Goal: Transaction & Acquisition: Purchase product/service

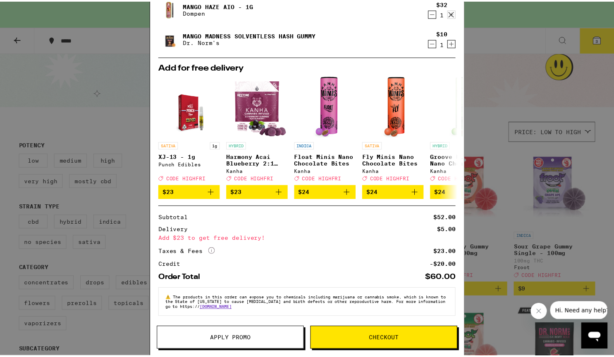
scroll to position [94, 0]
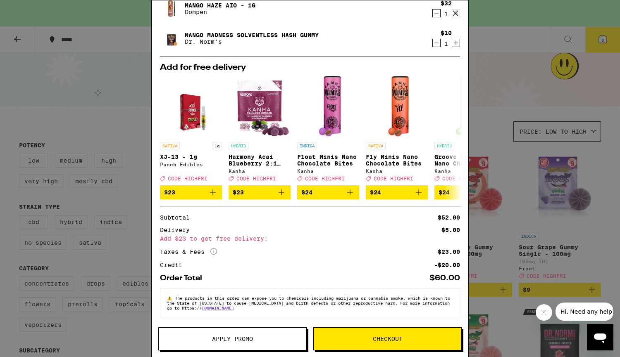
click at [224, 340] on span "Apply Promo" at bounding box center [232, 339] width 41 height 6
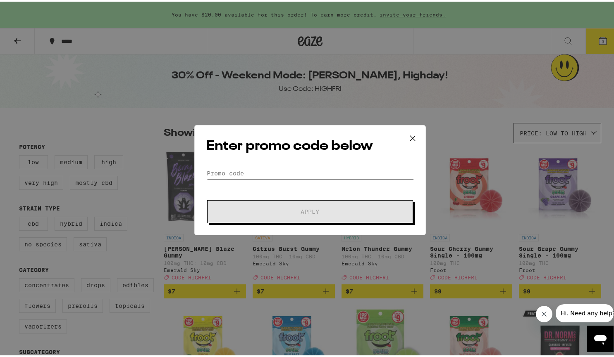
click at [308, 172] on input "Promo Code" at bounding box center [309, 172] width 207 height 12
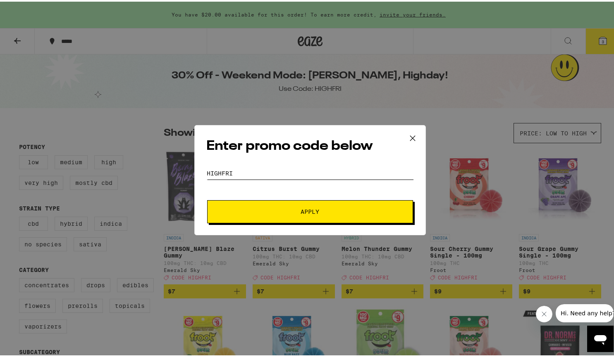
type input "HIGHFRI"
click at [325, 204] on button "Apply" at bounding box center [310, 210] width 206 height 23
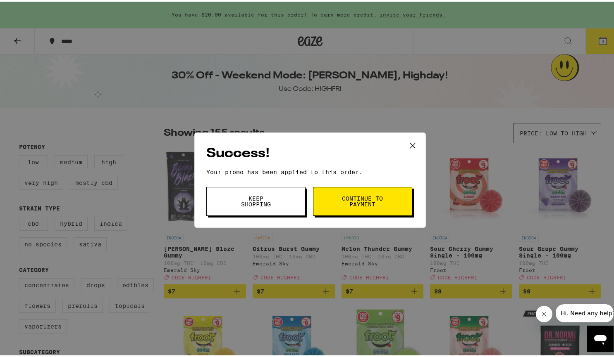
click at [352, 204] on span "Continue to payment" at bounding box center [362, 200] width 42 height 12
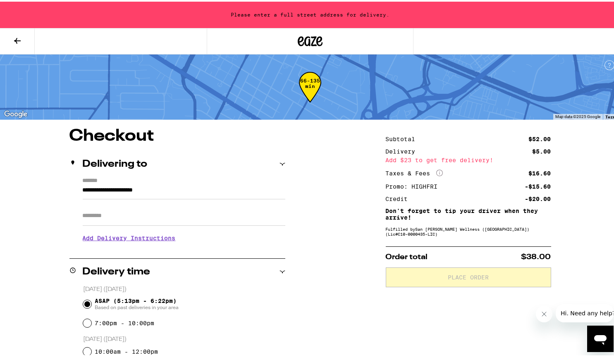
click at [113, 183] on label "*******" at bounding box center [184, 180] width 202 height 8
click at [113, 184] on input "**********" at bounding box center [184, 191] width 202 height 14
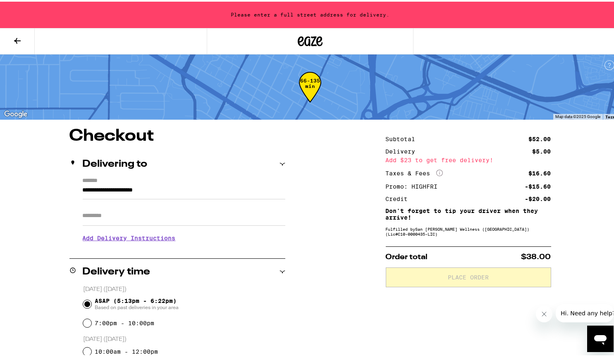
click at [133, 188] on input "**********" at bounding box center [184, 191] width 202 height 14
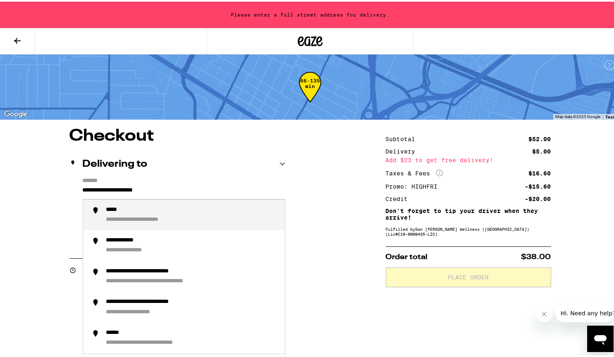
click at [133, 188] on input "**********" at bounding box center [184, 191] width 202 height 14
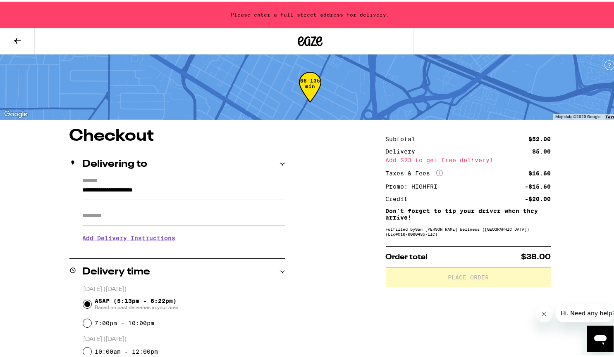
click at [167, 190] on input "**********" at bounding box center [184, 191] width 202 height 14
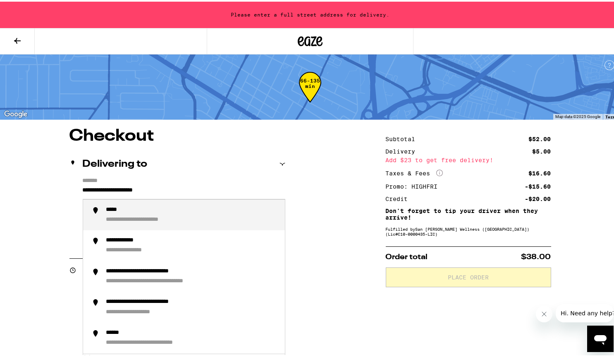
click at [167, 190] on input "**********" at bounding box center [184, 191] width 202 height 14
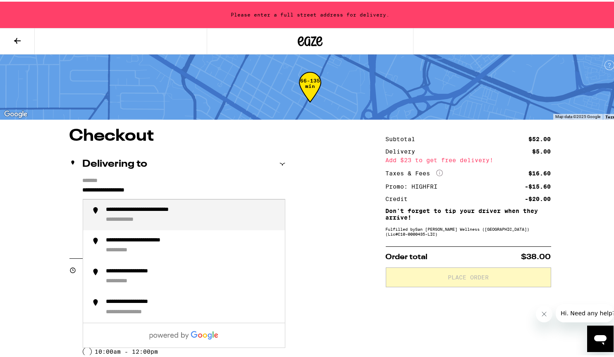
click at [150, 207] on div "**********" at bounding box center [162, 209] width 112 height 8
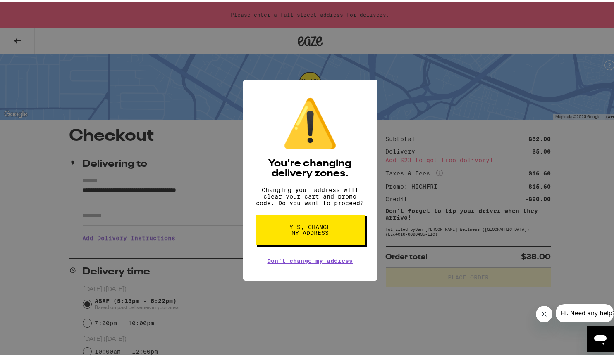
click at [323, 234] on span "Yes, change my address" at bounding box center [310, 229] width 43 height 12
type input "**********"
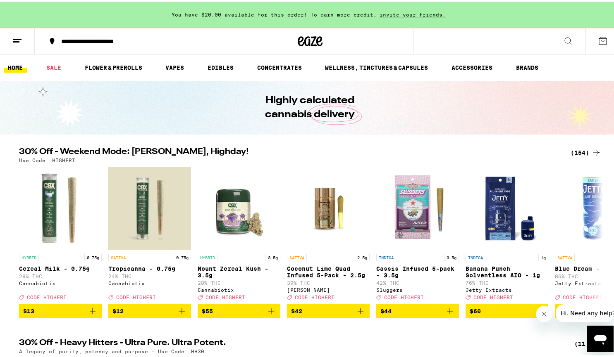
click at [72, 35] on button "**********" at bounding box center [121, 39] width 172 height 25
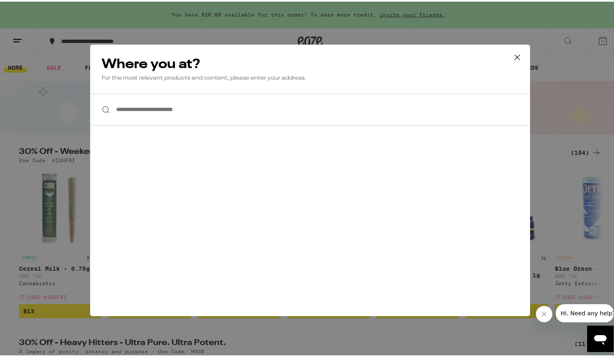
click at [55, 68] on div "**********" at bounding box center [310, 178] width 620 height 357
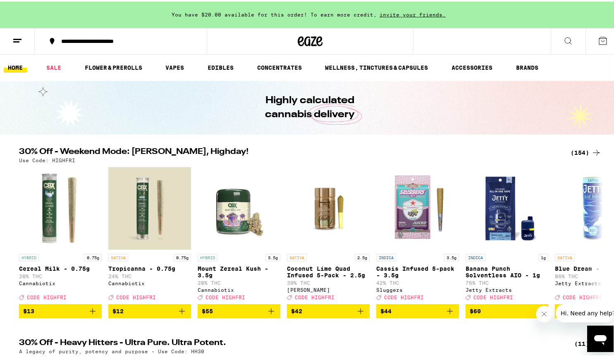
click at [91, 36] on button "**********" at bounding box center [121, 39] width 172 height 25
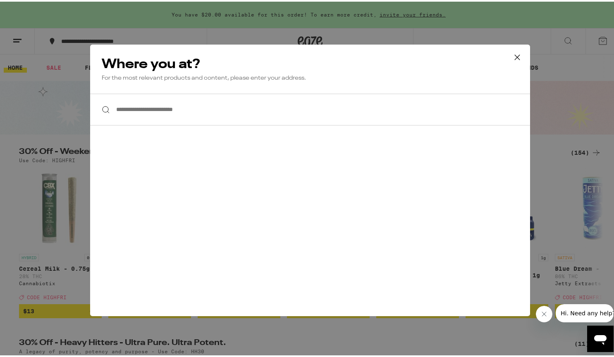
click at [169, 106] on input "**********" at bounding box center [310, 108] width 440 height 32
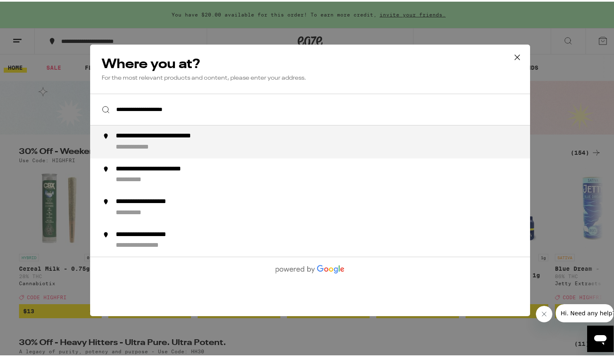
click at [174, 135] on div "**********" at bounding box center [180, 135] width 128 height 9
type input "**********"
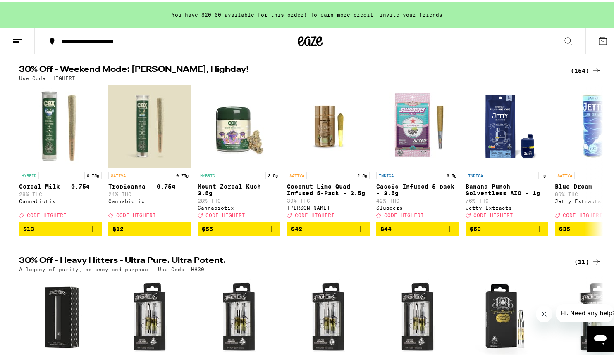
scroll to position [83, 0]
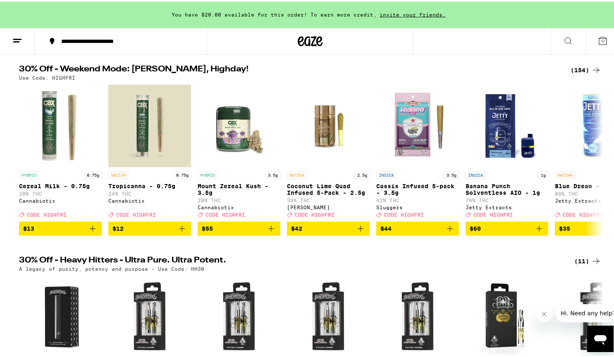
click at [585, 70] on div "(154)" at bounding box center [585, 69] width 31 height 10
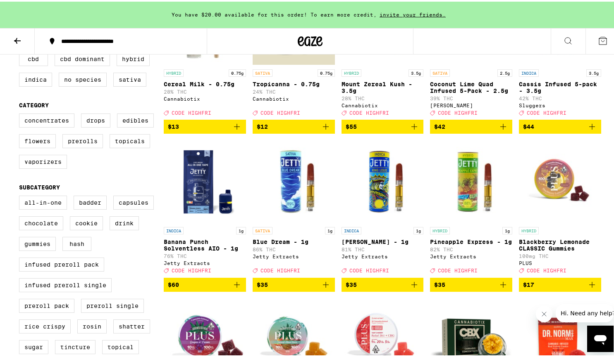
scroll to position [165, 0]
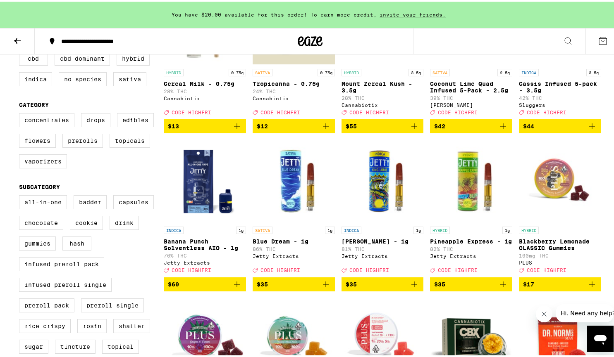
click at [192, 185] on img "Open page for Banana Punch Solventless AIO - 1g from Jetty Extracts" at bounding box center [205, 179] width 82 height 83
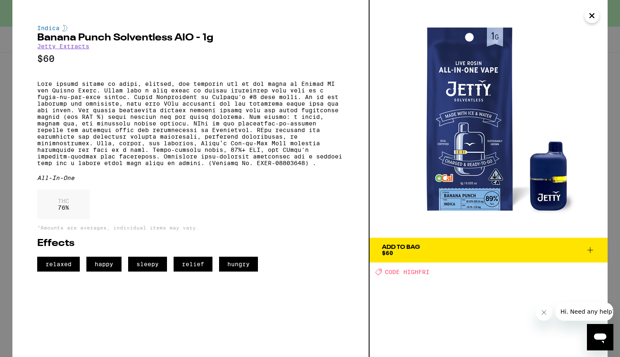
click at [590, 18] on icon "Close" at bounding box center [592, 16] width 10 height 12
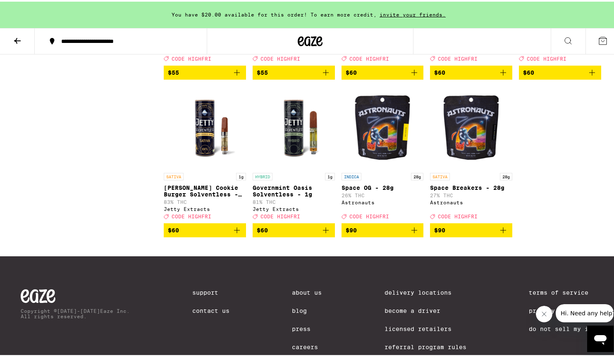
scroll to position [4710, 0]
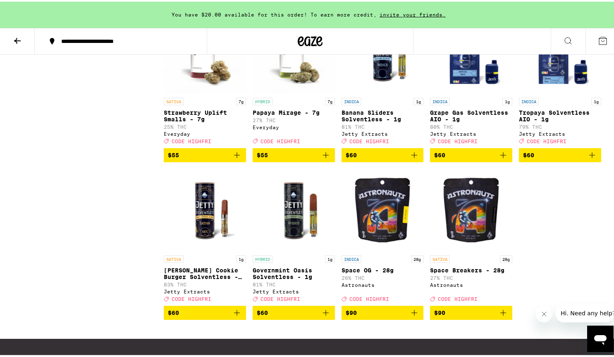
click at [544, 92] on img "Open page for Tropaya Solventless AIO - 1g from Jetty Extracts" at bounding box center [559, 51] width 82 height 83
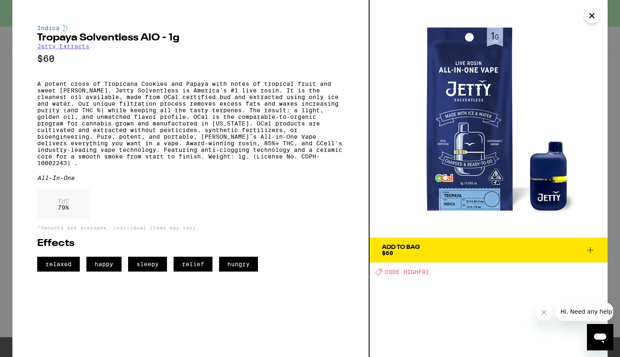
click at [588, 20] on icon "Close" at bounding box center [592, 16] width 10 height 12
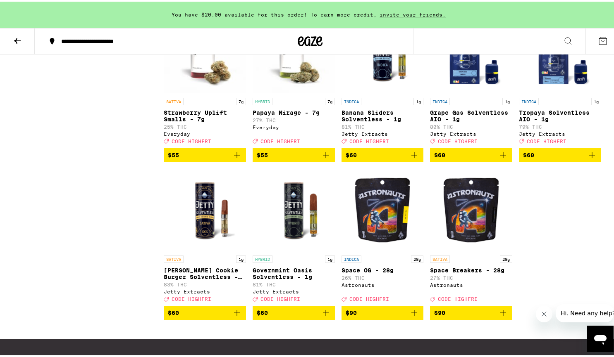
click at [464, 92] on img "Open page for Grape Gas Solventless AIO - 1g from Jetty Extracts" at bounding box center [471, 51] width 82 height 83
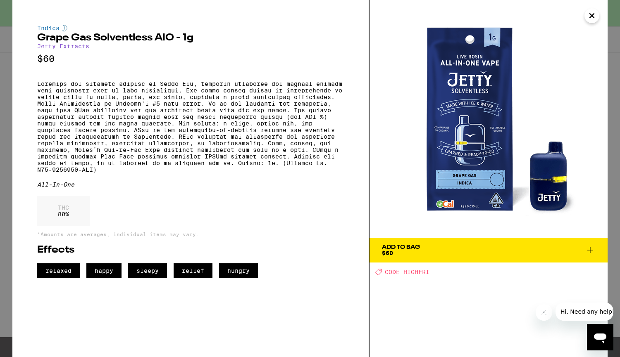
click at [590, 17] on icon "Close" at bounding box center [592, 16] width 4 height 4
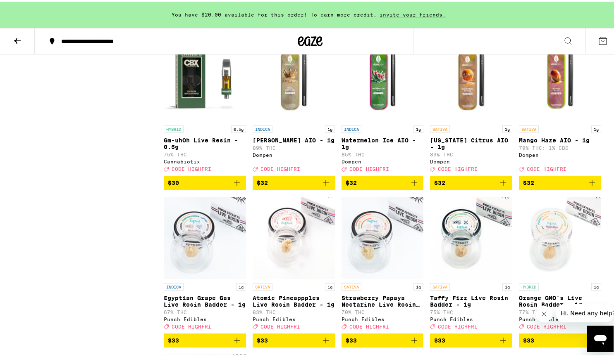
scroll to position [3577, 0]
click at [289, 120] on img "Open page for King Louis XIII AIO - 1g from Dompen" at bounding box center [293, 78] width 82 height 83
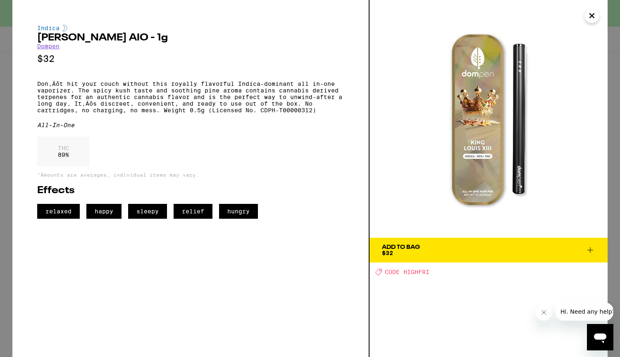
click at [588, 16] on icon "Close" at bounding box center [592, 16] width 10 height 12
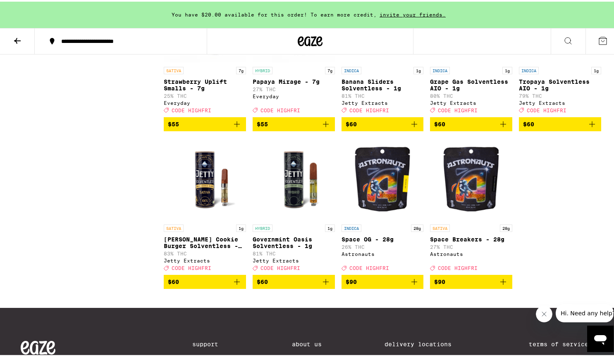
scroll to position [4816, 0]
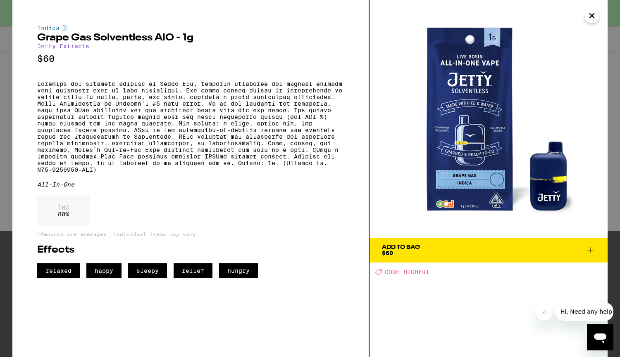
click at [444, 251] on span "Add To Bag $60" at bounding box center [488, 251] width 213 height 12
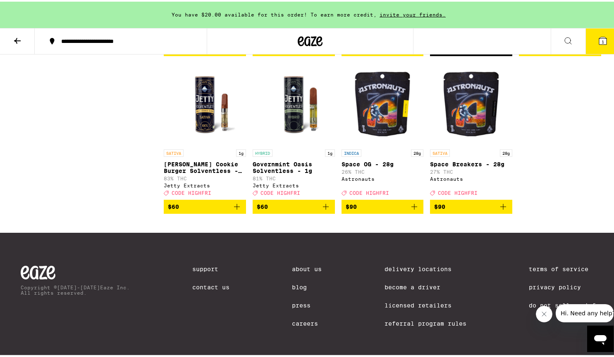
click at [601, 39] on span "1" at bounding box center [602, 40] width 2 height 5
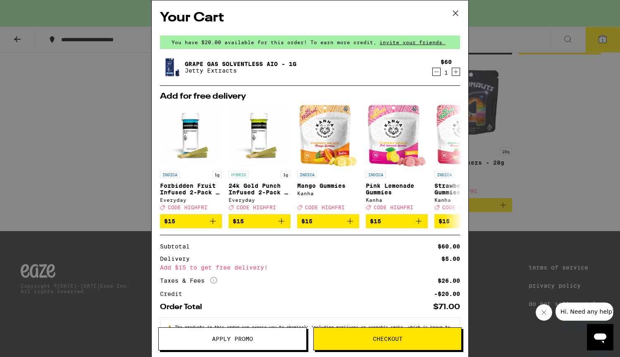
click at [449, 11] on button at bounding box center [455, 13] width 26 height 26
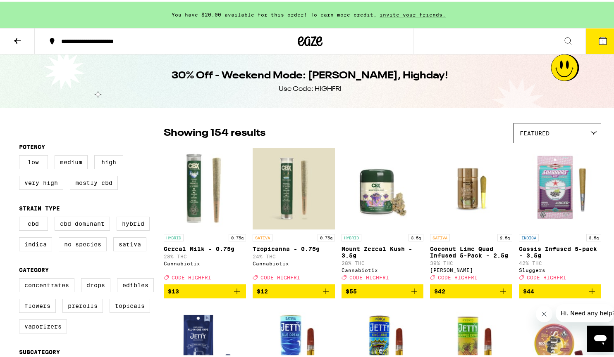
click at [543, 132] on span "Featured" at bounding box center [534, 131] width 30 height 7
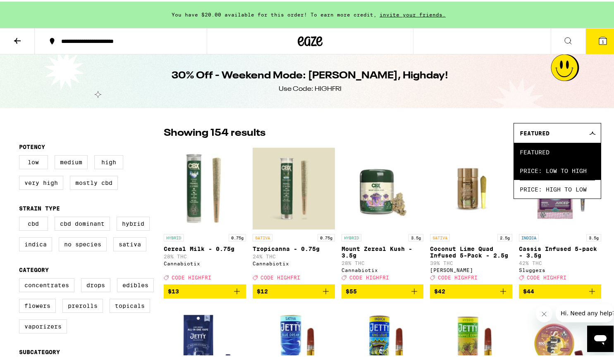
click at [533, 171] on span "Price: Low to High" at bounding box center [556, 169] width 75 height 19
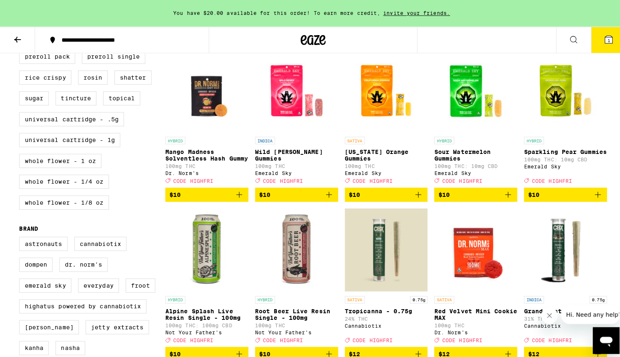
scroll to position [496, 0]
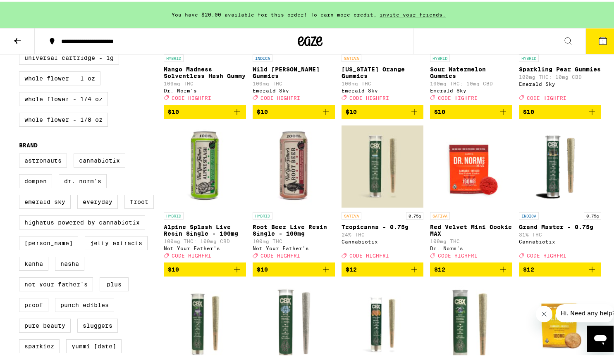
click at [204, 273] on span "$10" at bounding box center [205, 268] width 74 height 10
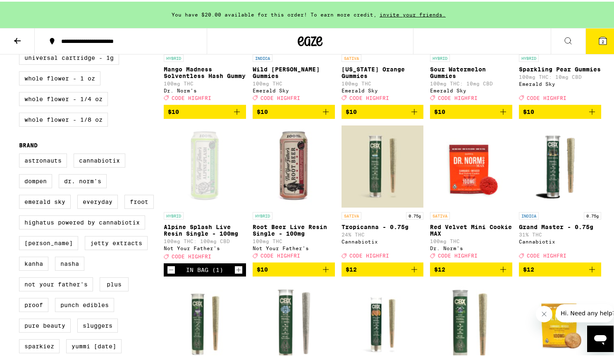
click at [601, 38] on span "2" at bounding box center [602, 40] width 2 height 5
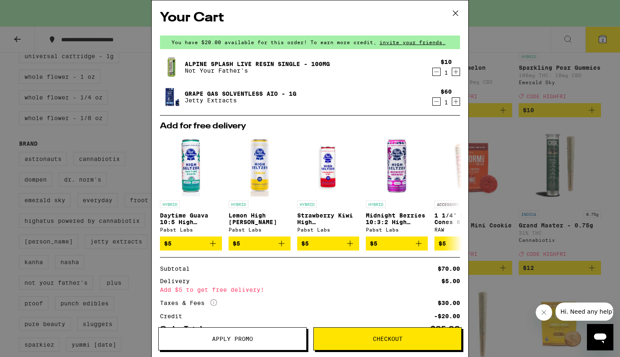
click at [434, 72] on icon "Decrement" at bounding box center [436, 72] width 5 height 0
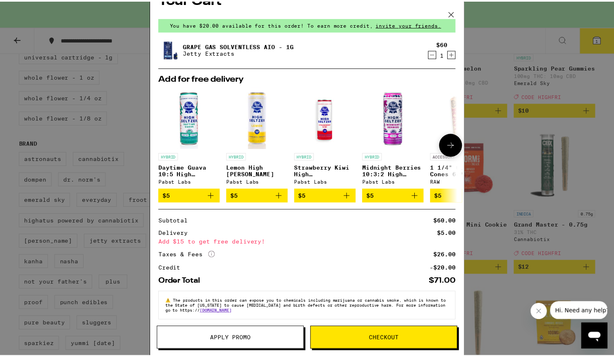
scroll to position [26, 0]
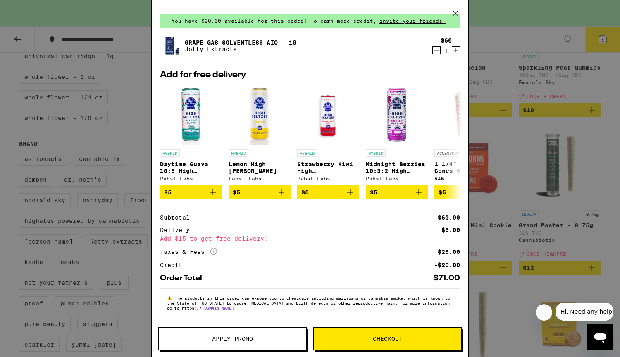
click at [274, 329] on button "Apply Promo" at bounding box center [232, 339] width 148 height 23
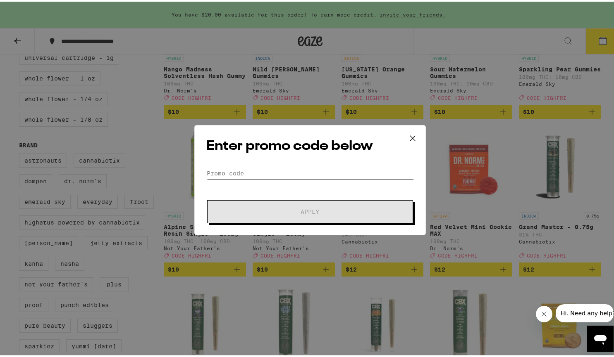
click at [312, 174] on input "Promo Code" at bounding box center [309, 172] width 207 height 12
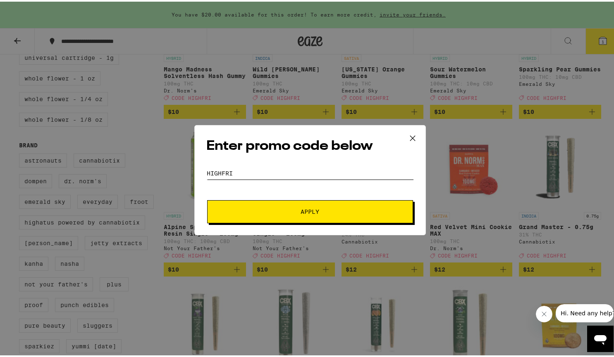
type input "HIGHFRI"
click at [326, 202] on button "Apply" at bounding box center [310, 210] width 206 height 23
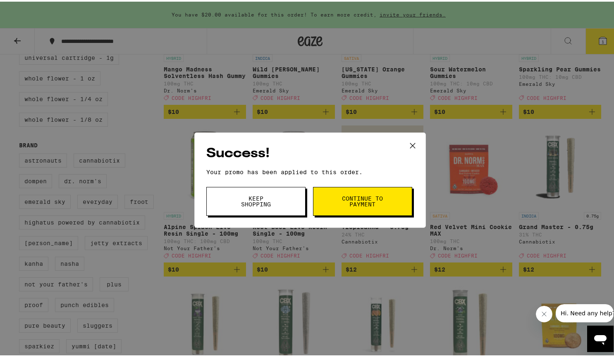
click at [356, 198] on span "Continue to payment" at bounding box center [362, 200] width 42 height 12
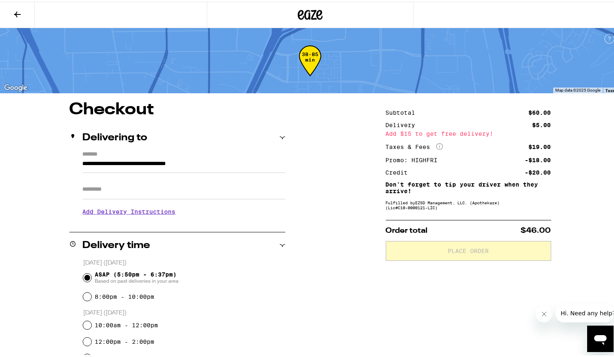
click at [123, 210] on h3 "Add Delivery Instructions" at bounding box center [184, 210] width 202 height 19
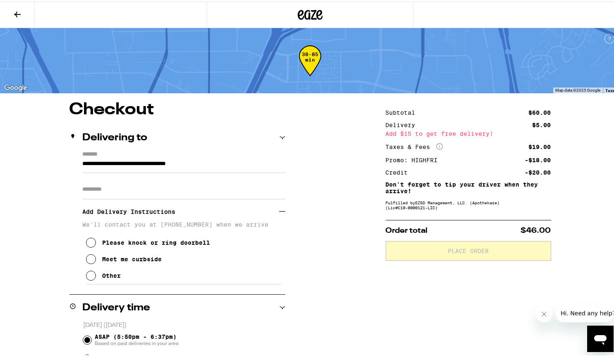
click at [89, 263] on icon at bounding box center [91, 258] width 10 height 10
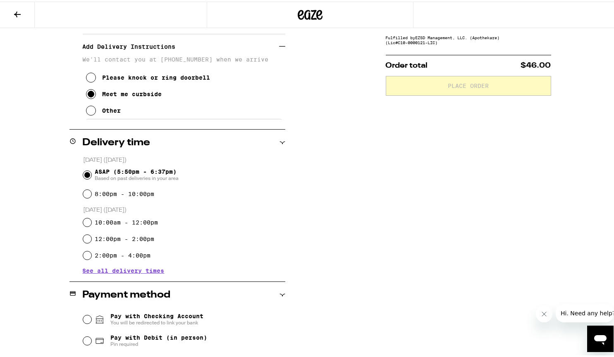
scroll to position [242, 0]
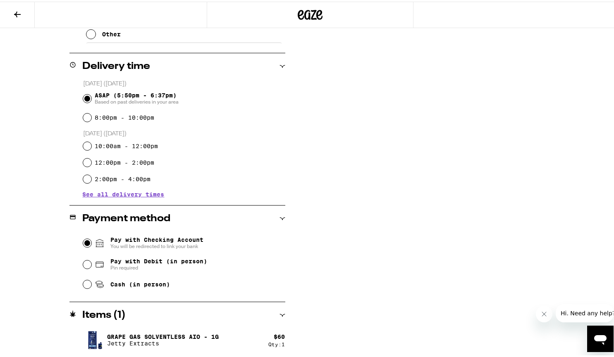
click at [83, 241] on input "Pay with Checking Account You will be redirected to link your bank" at bounding box center [87, 242] width 8 height 8
click at [85, 263] on input "Pay with Debit (in person) Pin required" at bounding box center [87, 263] width 8 height 8
radio input "true"
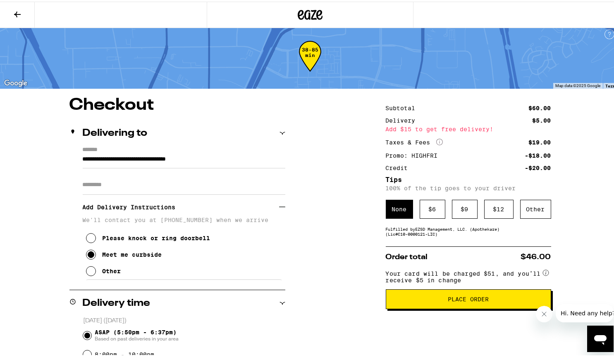
scroll to position [0, 0]
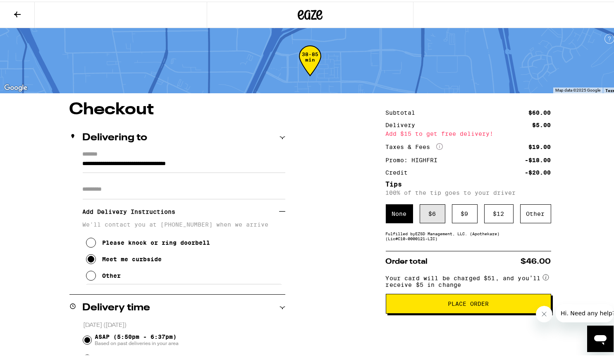
click at [429, 210] on div "$ 6" at bounding box center [432, 212] width 26 height 19
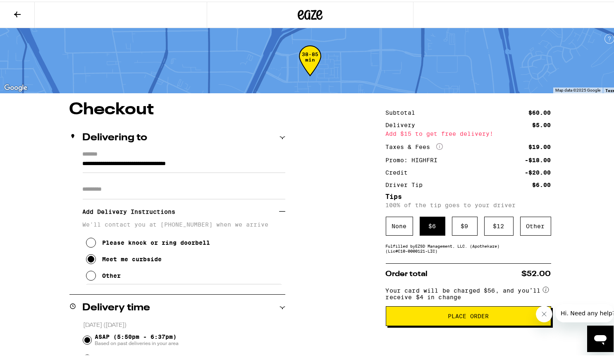
click at [92, 276] on icon at bounding box center [91, 274] width 10 height 10
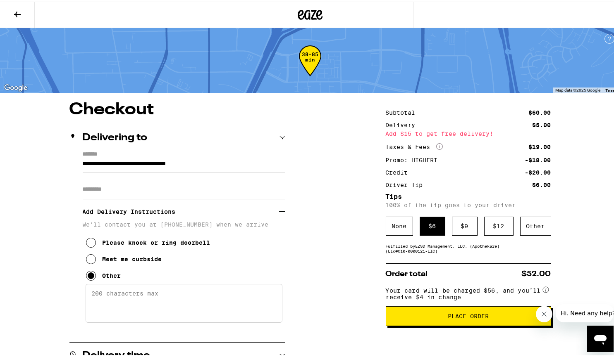
click at [126, 300] on textarea "Enter any other delivery instructions you want driver to know" at bounding box center [184, 302] width 197 height 39
click at [193, 295] on textarea "I can meet you out front of the main gate." at bounding box center [184, 302] width 197 height 39
type textarea "I can meet you out front by the main gate."
click at [458, 318] on span "Place Order" at bounding box center [467, 315] width 41 height 6
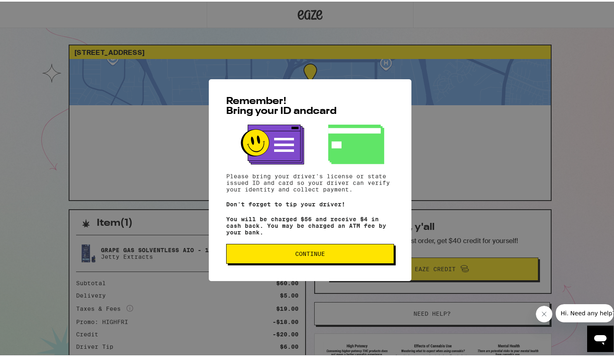
click at [309, 262] on button "Continue" at bounding box center [310, 253] width 168 height 20
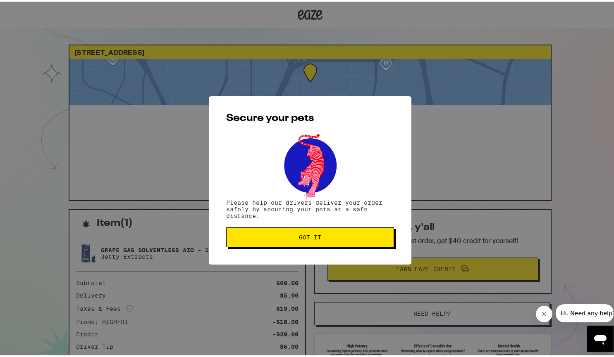
click at [320, 238] on span "Got it" at bounding box center [310, 236] width 154 height 6
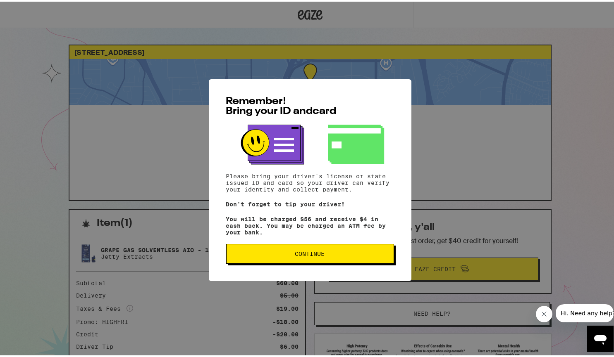
click at [302, 253] on span "Continue" at bounding box center [310, 253] width 30 height 6
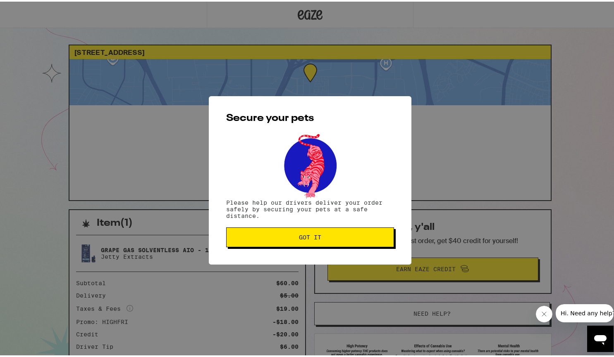
click at [301, 244] on button "Got it" at bounding box center [310, 236] width 168 height 20
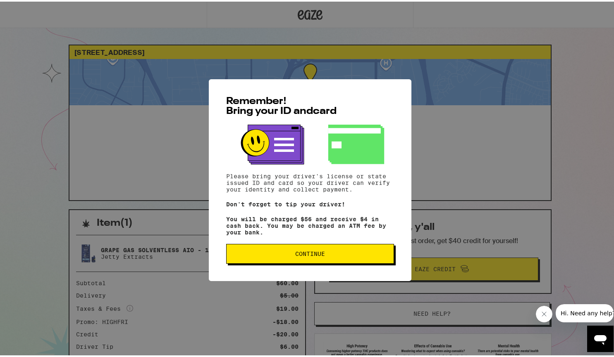
click at [337, 260] on button "Continue" at bounding box center [310, 253] width 168 height 20
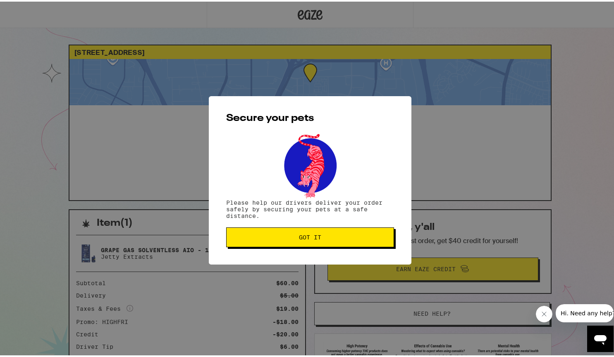
click at [311, 238] on span "Got it" at bounding box center [310, 236] width 22 height 6
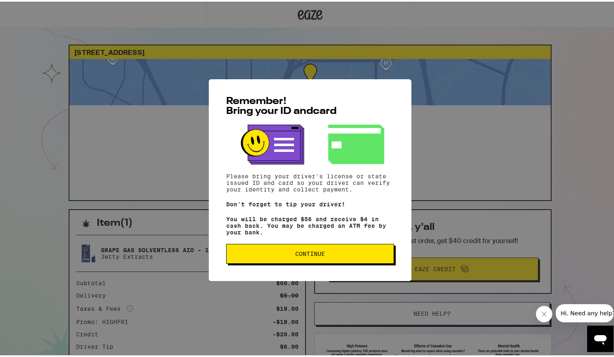
click at [264, 253] on span "Continue" at bounding box center [310, 253] width 154 height 6
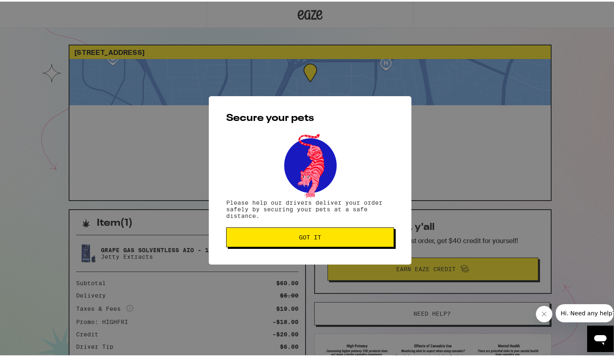
click at [281, 237] on span "Got it" at bounding box center [310, 236] width 154 height 6
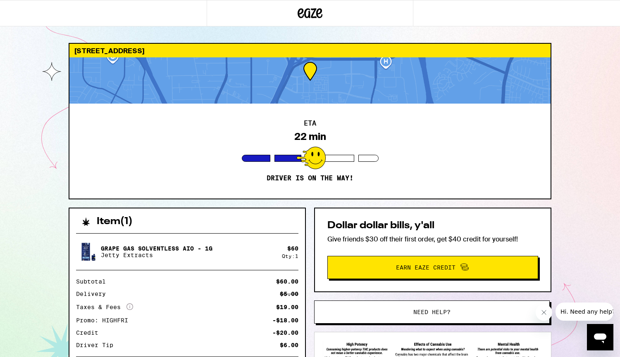
drag, startPoint x: 291, startPoint y: 77, endPoint x: 301, endPoint y: 76, distance: 10.4
click at [301, 76] on div at bounding box center [309, 80] width 481 height 46
click at [141, 69] on div at bounding box center [309, 80] width 481 height 46
drag, startPoint x: 141, startPoint y: 69, endPoint x: 212, endPoint y: 110, distance: 82.2
click at [212, 110] on div "8798 Spectrum Center Blvd San Diego 92123 ETA 18 min Driver is on the way!" at bounding box center [310, 121] width 483 height 157
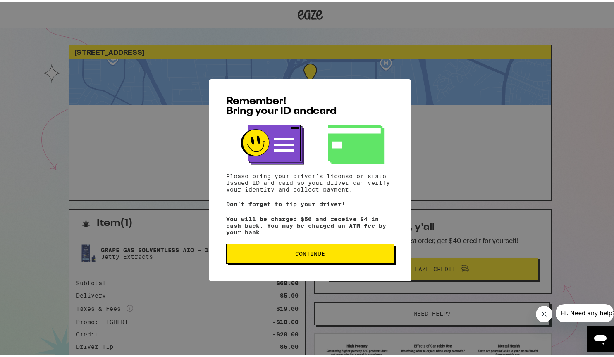
click at [306, 262] on button "Continue" at bounding box center [310, 253] width 168 height 20
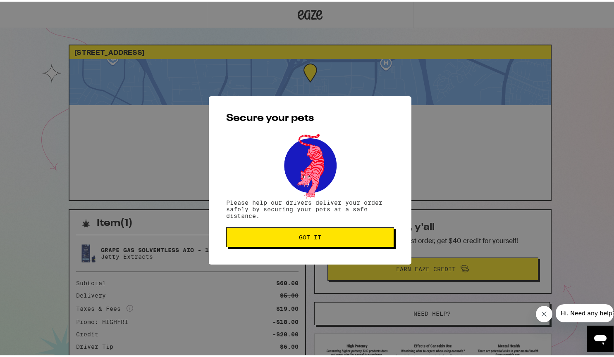
click at [302, 239] on span "Got it" at bounding box center [310, 236] width 22 height 6
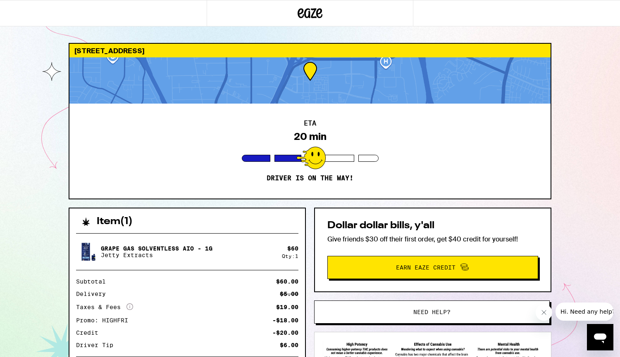
click at [289, 83] on div at bounding box center [309, 80] width 481 height 46
